Goal: Communication & Community: Answer question/provide support

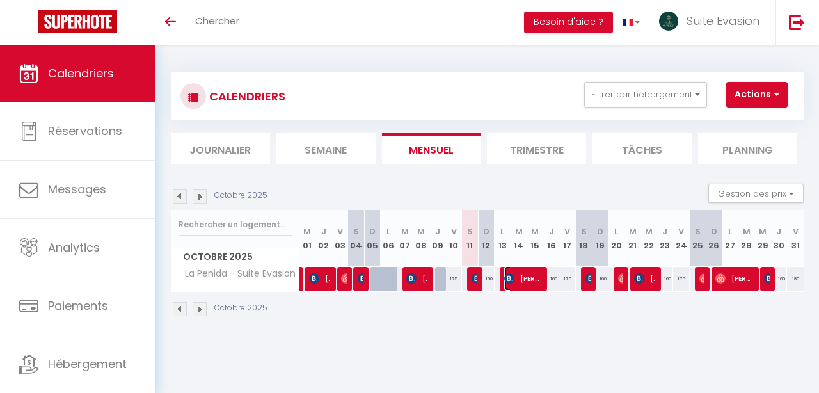
click at [522, 285] on span "[PERSON_NAME]" at bounding box center [522, 278] width 37 height 24
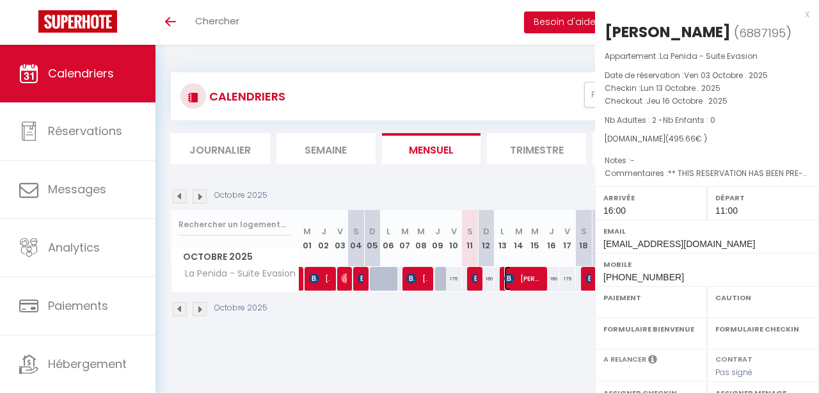
select select "OK"
select select "KO"
select select "1"
select select "0"
select select "1"
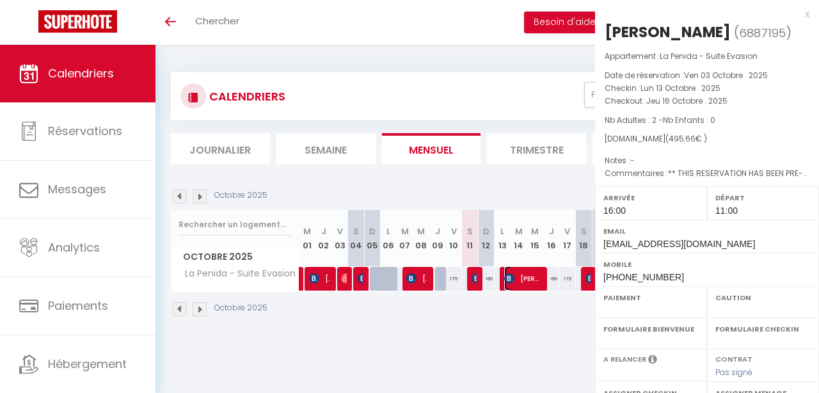
select select
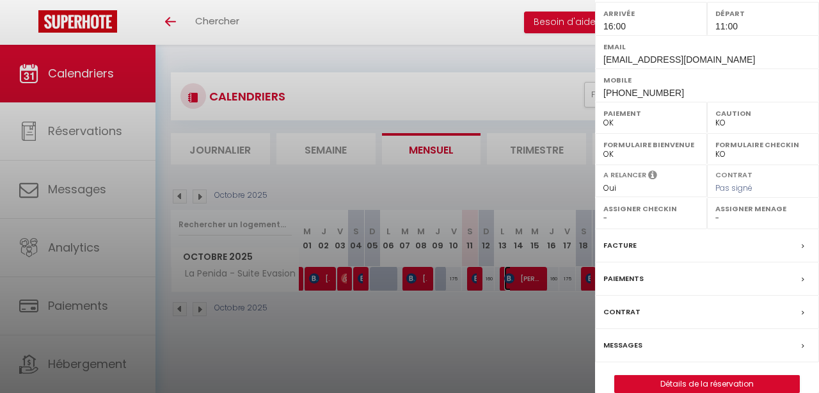
scroll to position [204, 0]
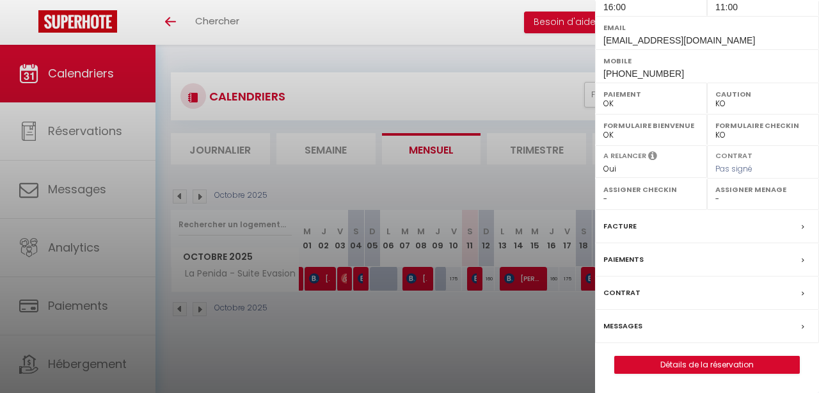
click at [629, 326] on label "Messages" at bounding box center [623, 325] width 39 height 13
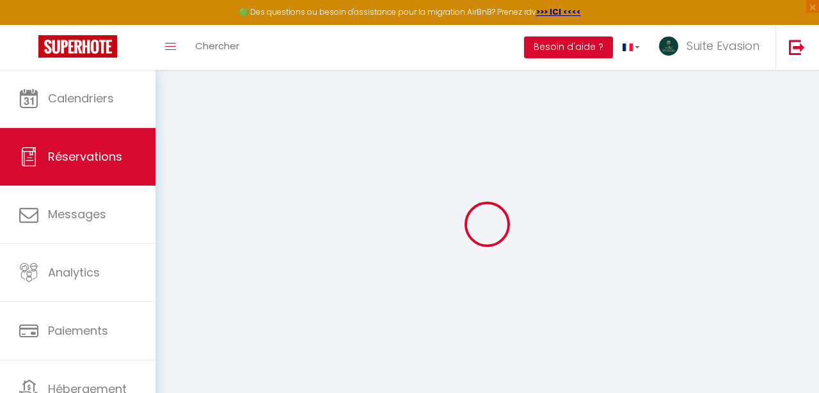
select select
checkbox input "false"
select select
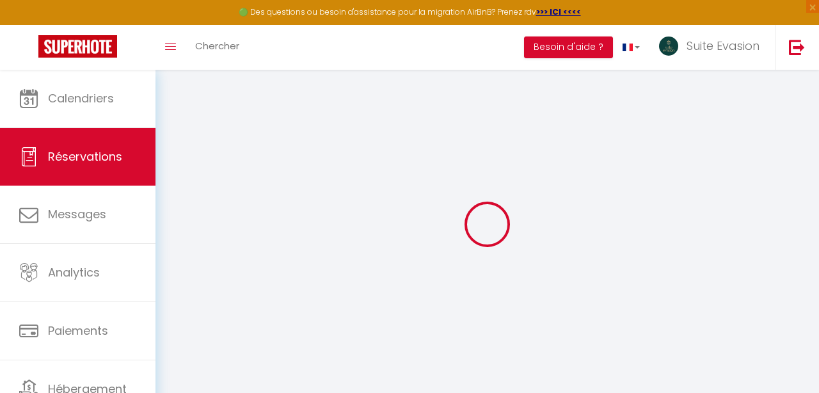
checkbox input "false"
type textarea "** THIS RESERVATION HAS BEEN PRE-PAID ** Reservation has a cancellation grace p…"
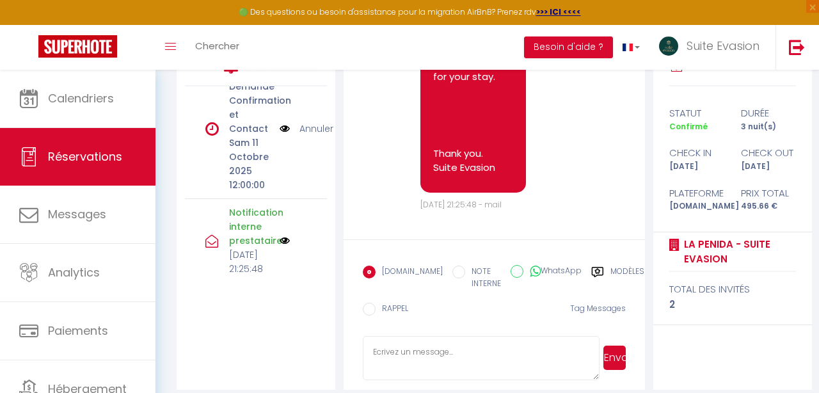
scroll to position [399, 0]
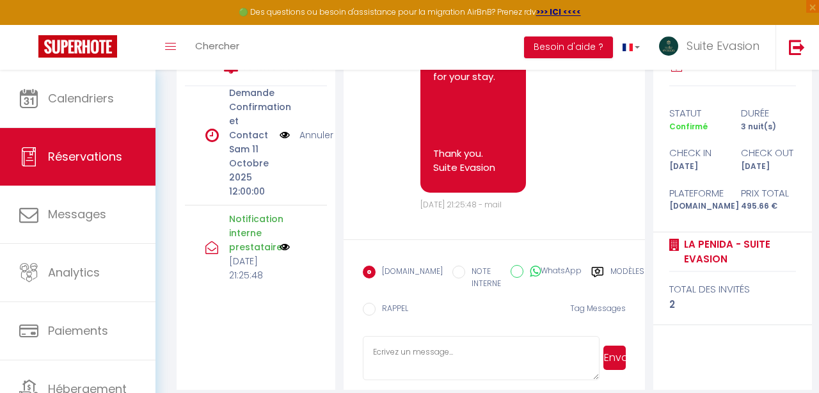
click at [591, 266] on div "Modèles" at bounding box center [617, 281] width 53 height 31
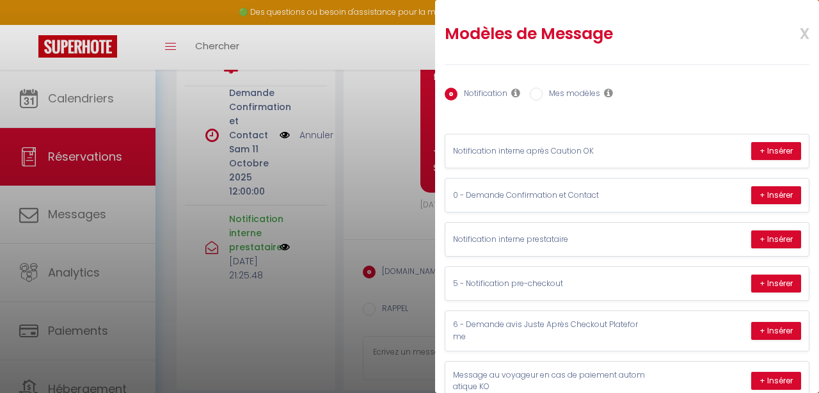
click at [579, 100] on label "Mes modèles" at bounding box center [572, 95] width 58 height 14
click at [543, 100] on input "Mes modèles" at bounding box center [536, 94] width 13 height 13
radio input "true"
radio input "false"
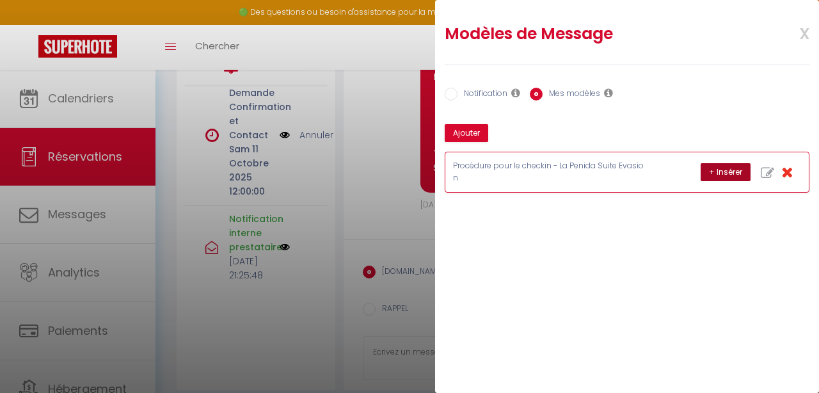
click at [724, 176] on button "+ Insérer" at bounding box center [726, 172] width 50 height 18
type textarea "Bonjour Bahlmann, Merci de réaliser le paiement de la caution d'un montant de 3…"
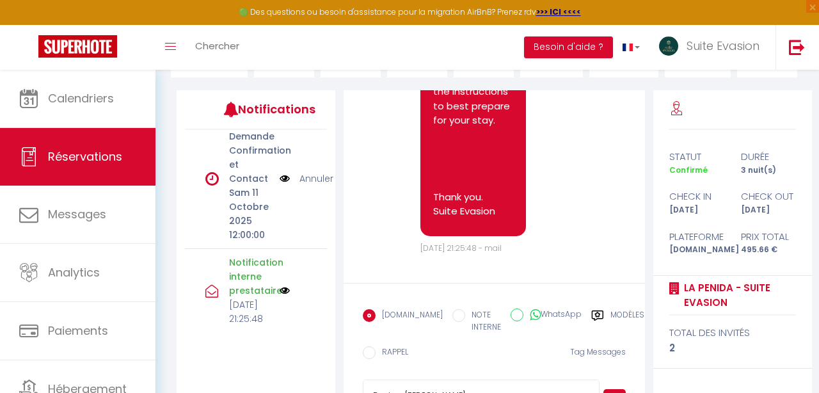
scroll to position [202, 0]
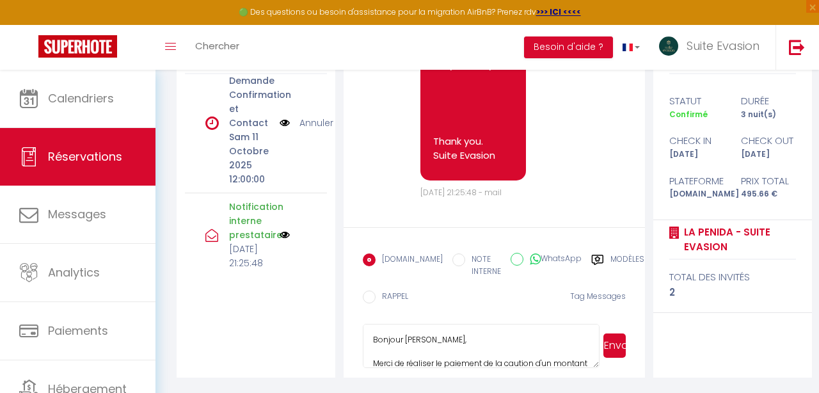
click at [614, 351] on button "Envoyer" at bounding box center [615, 345] width 22 height 24
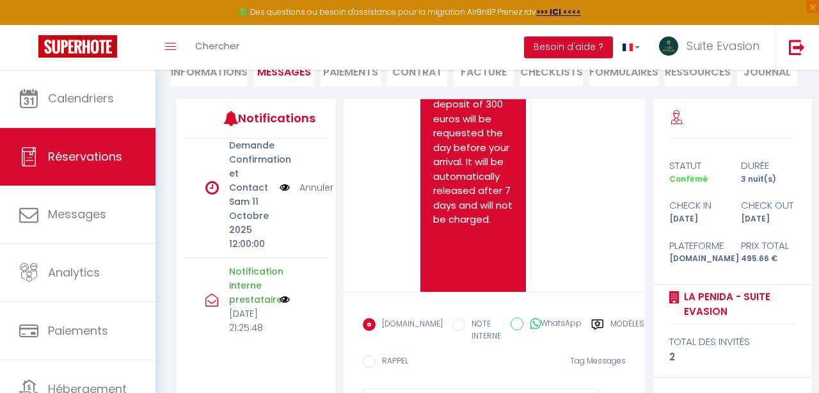
scroll to position [1102, 0]
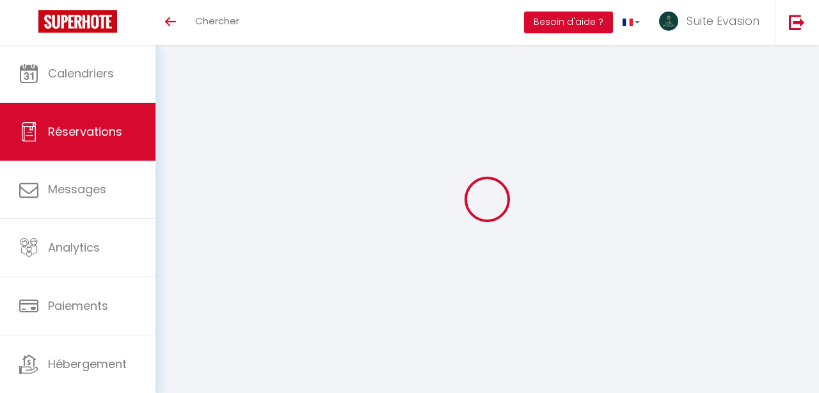
scroll to position [45, 0]
select select
checkbox input "false"
select select
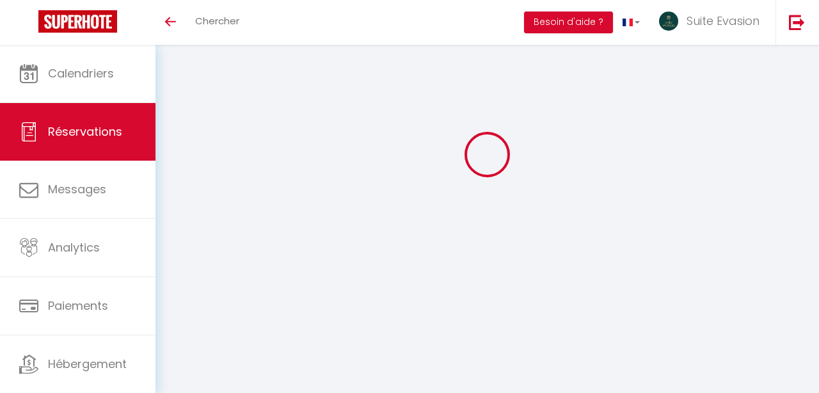
select select
checkbox input "false"
type textarea "** THIS RESERVATION HAS BEEN PRE-PAID ** Reservation has a cancellation grace p…"
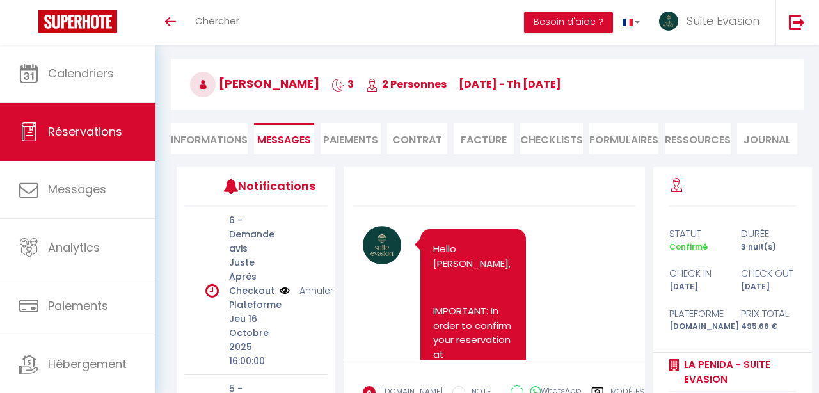
scroll to position [1102, 0]
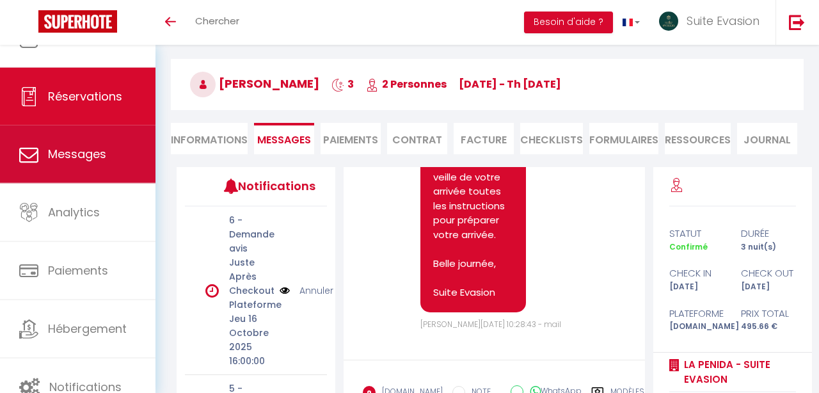
click at [118, 159] on link "Messages" at bounding box center [78, 154] width 156 height 58
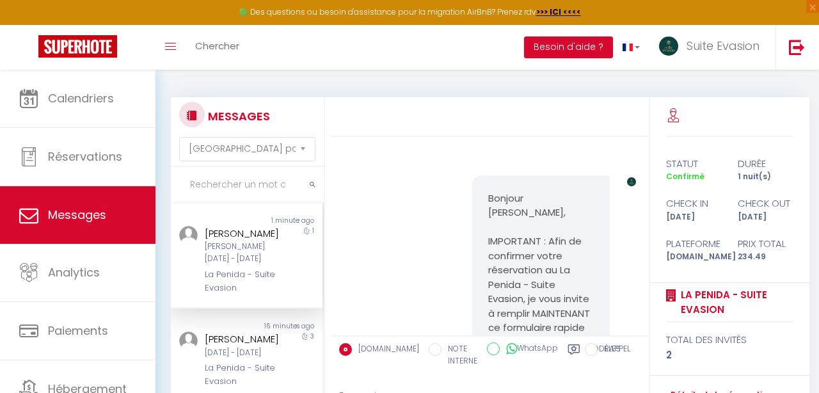
scroll to position [2935, 0]
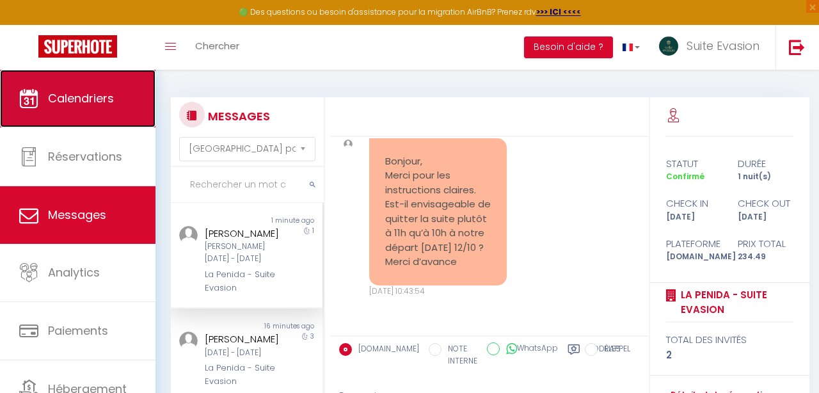
click at [125, 115] on link "Calendriers" at bounding box center [78, 99] width 156 height 58
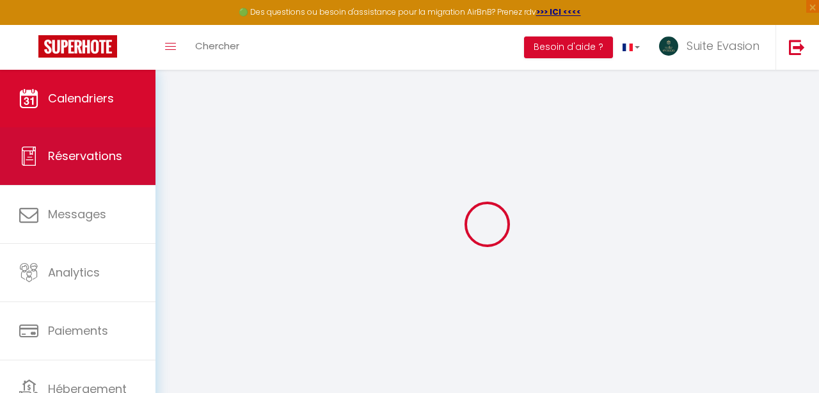
select select
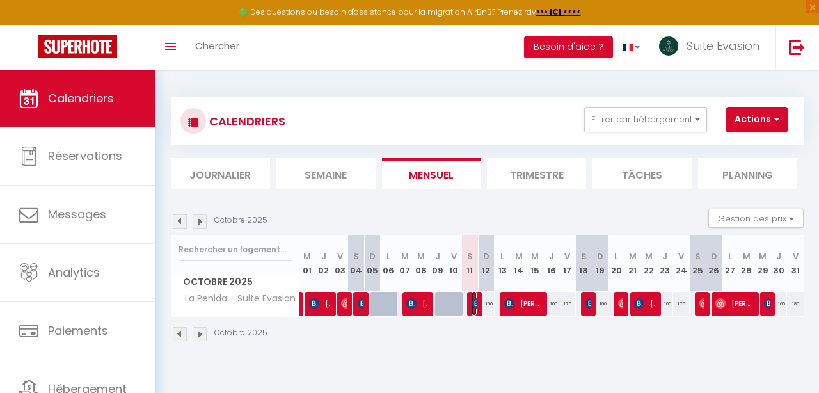
click at [472, 307] on img at bounding box center [477, 303] width 10 height 10
select select "OK"
select select "KO"
select select "1"
select select "0"
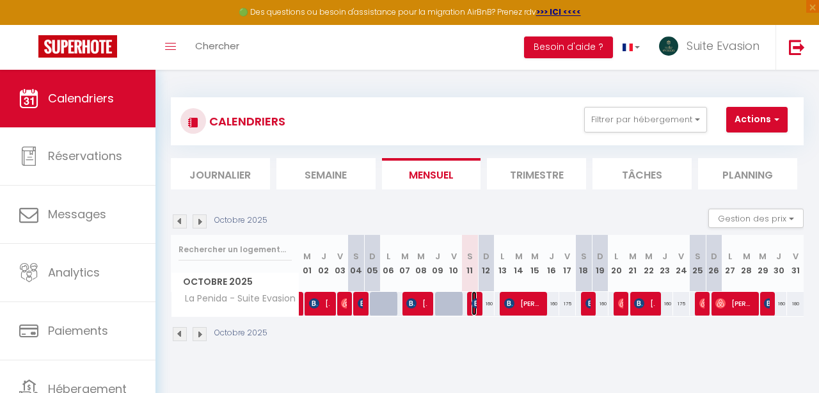
select select "1"
select select
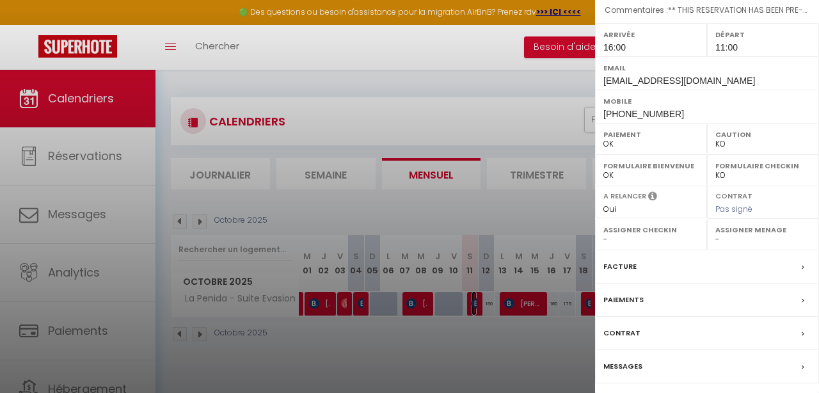
scroll to position [204, 0]
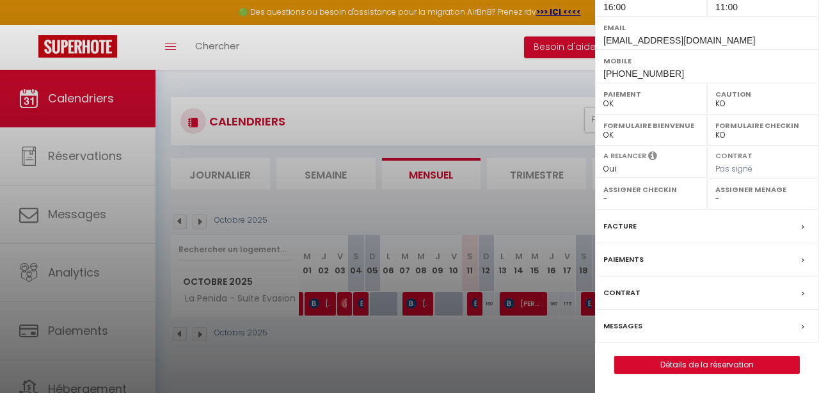
click at [631, 323] on label "Messages" at bounding box center [623, 325] width 39 height 13
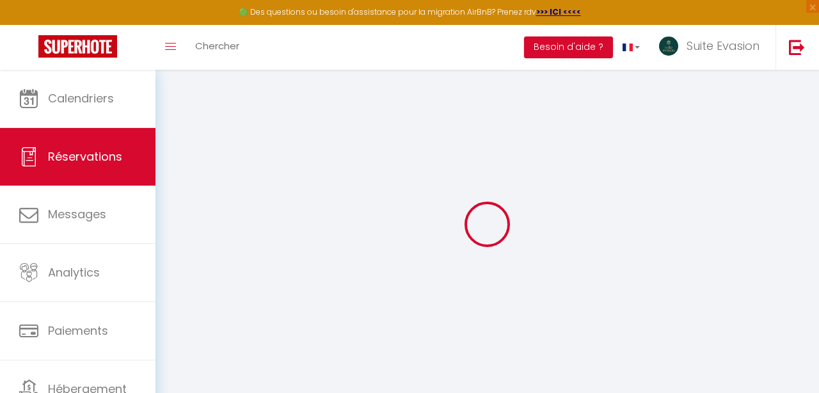
select select
checkbox input "false"
type textarea "** THIS RESERVATION HAS BEEN PRE-PAID ** BOOKING NOTE : Payment charge is EUR 3…"
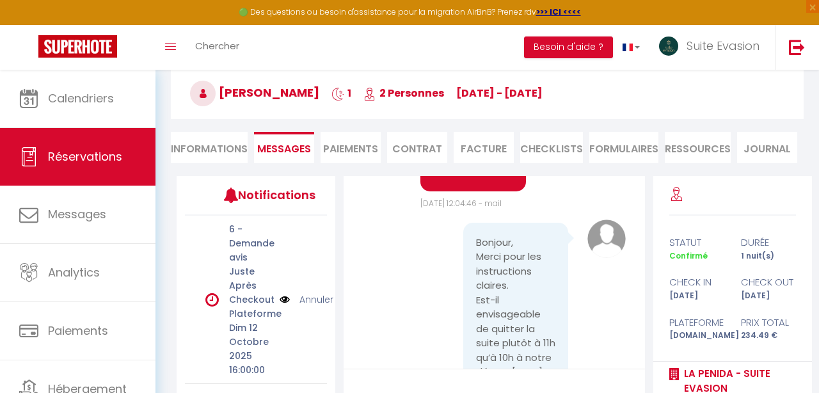
scroll to position [3669, 0]
